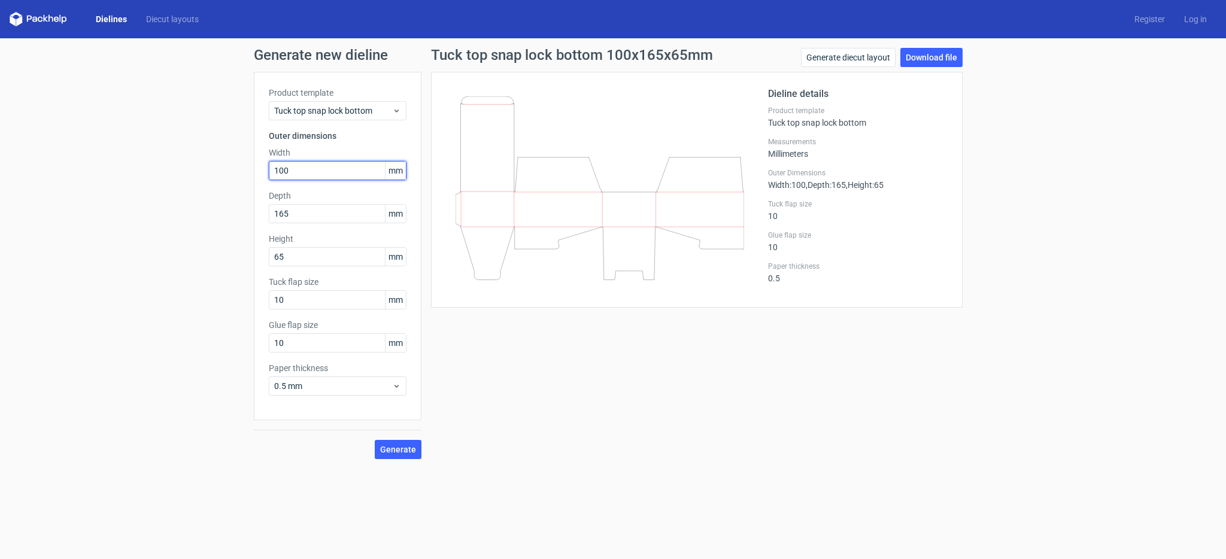
drag, startPoint x: 306, startPoint y: 174, endPoint x: 234, endPoint y: 170, distance: 71.9
click at [234, 171] on div "Generate new dieline Product template Tuck top snap lock bottom Outer dimension…" at bounding box center [613, 253] width 1226 height 430
type input "145"
drag, startPoint x: 291, startPoint y: 214, endPoint x: 240, endPoint y: 213, distance: 50.9
click at [241, 213] on div "Generate new dieline Product template Tuck top snap lock bottom Outer dimension…" at bounding box center [613, 253] width 1226 height 430
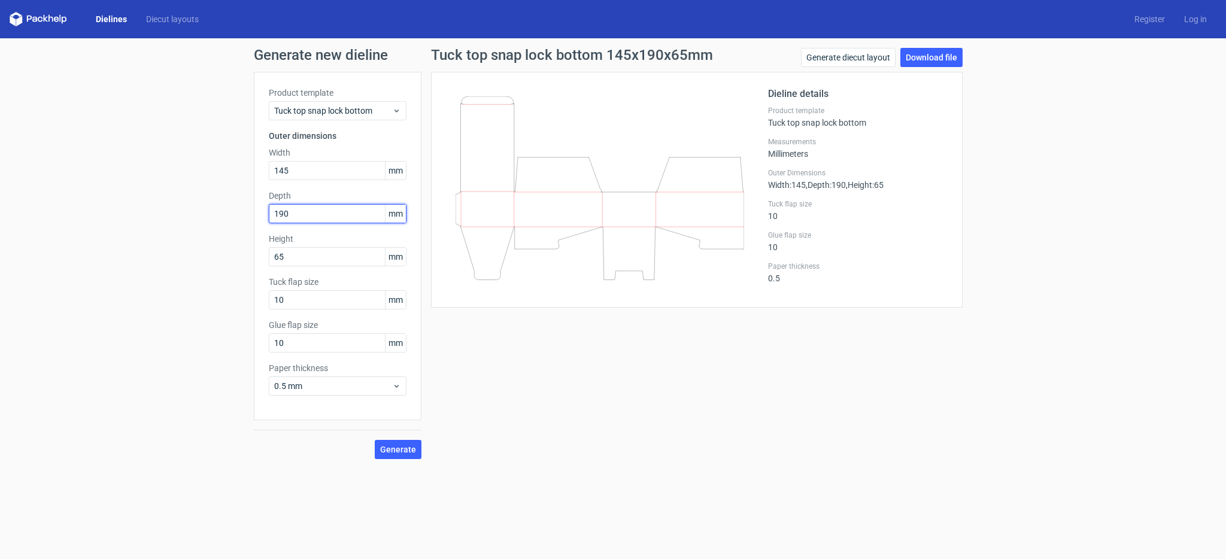
type input "190"
click at [253, 258] on div "Generate new dieline Product template Tuck top snap lock bottom Outer dimension…" at bounding box center [613, 253] width 1226 height 430
type input "55"
click at [375, 440] on button "Generate" at bounding box center [398, 449] width 47 height 19
click at [919, 50] on link "Download file" at bounding box center [931, 57] width 62 height 19
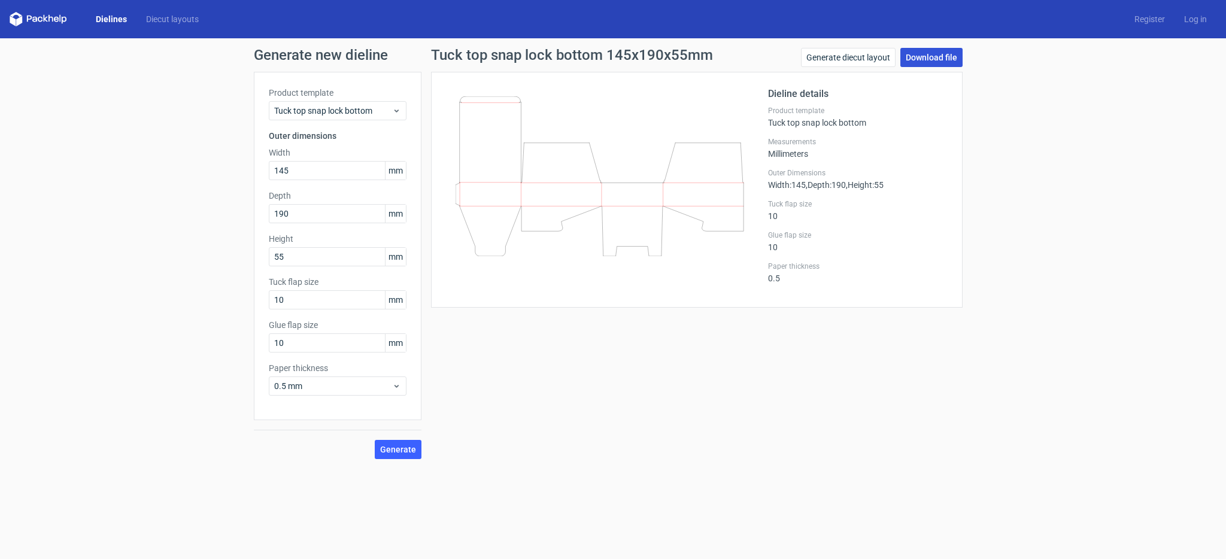
click at [932, 54] on link "Download file" at bounding box center [931, 57] width 62 height 19
